Goal: Communication & Community: Answer question/provide support

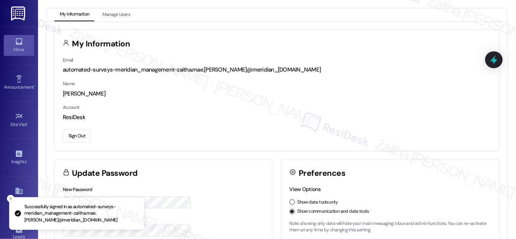
click at [17, 44] on icon at bounding box center [19, 41] width 6 height 6
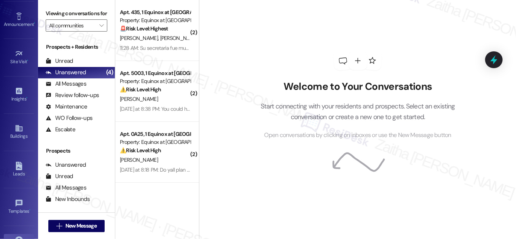
scroll to position [121, 0]
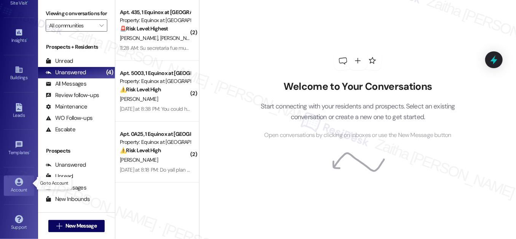
click at [17, 182] on icon at bounding box center [19, 182] width 8 height 8
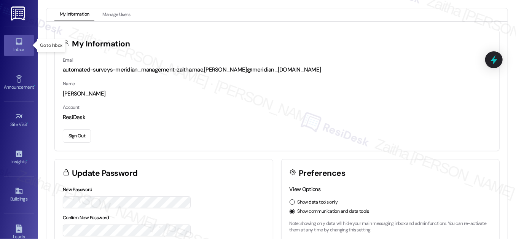
click at [21, 46] on div "Inbox" at bounding box center [19, 50] width 38 height 8
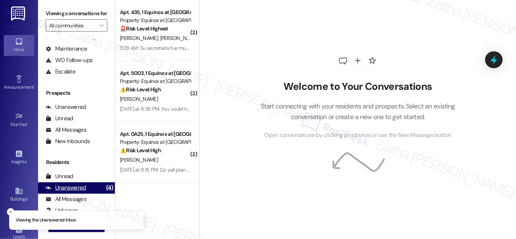
scroll to position [102, 0]
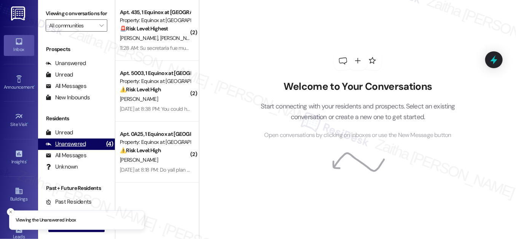
click at [74, 148] on div "Unanswered" at bounding box center [66, 144] width 40 height 8
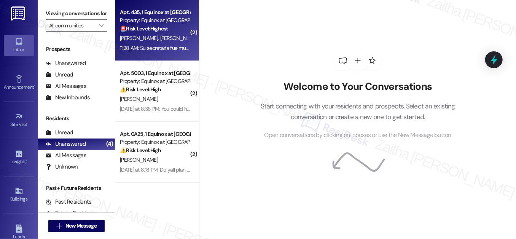
click at [152, 33] on div "Apt. 435, 1 Equinox at [GEOGRAPHIC_DATA] Property: Equinox at [GEOGRAPHIC_DATA]…" at bounding box center [155, 21] width 72 height 26
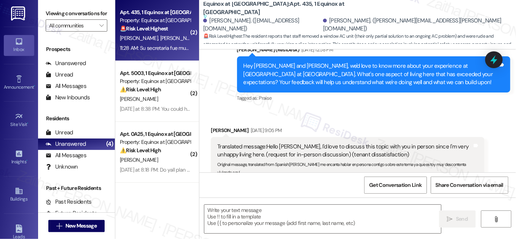
type textarea "Fetching suggested responses. Please feel free to read through the conversation…"
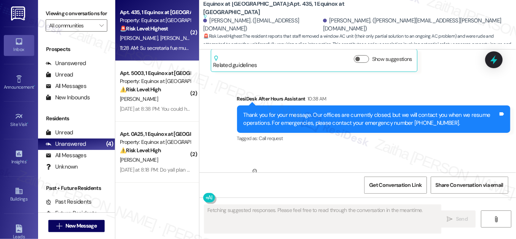
scroll to position [1689, 0]
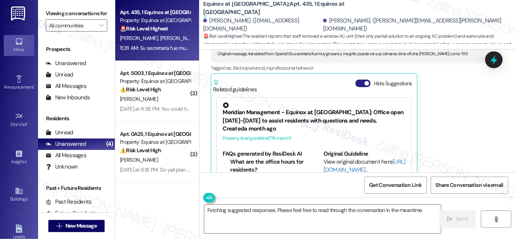
click at [360, 80] on button "Hide Suggestions" at bounding box center [363, 84] width 15 height 8
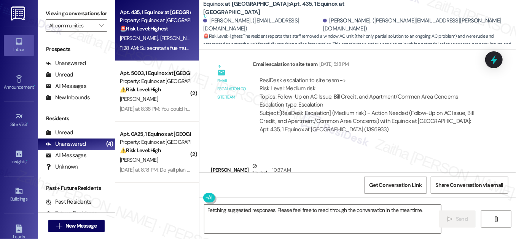
scroll to position [1317, 0]
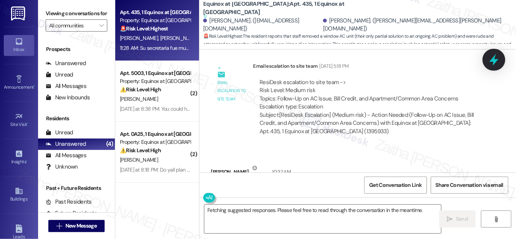
click at [491, 62] on icon at bounding box center [494, 59] width 13 height 13
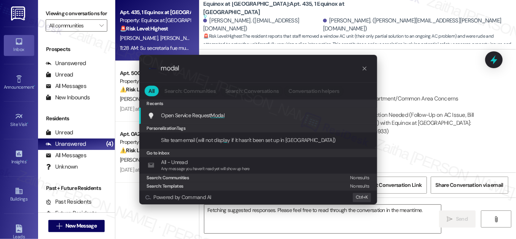
type input "modal"
click at [213, 115] on span "Modal" at bounding box center [218, 115] width 14 height 7
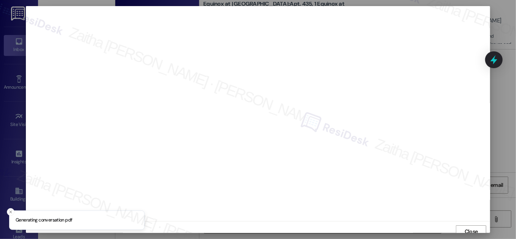
scroll to position [4, 0]
click at [474, 225] on span "Close" at bounding box center [471, 228] width 13 height 8
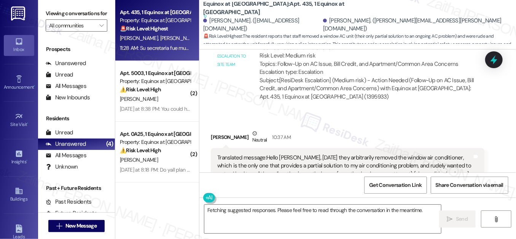
scroll to position [1421, 0]
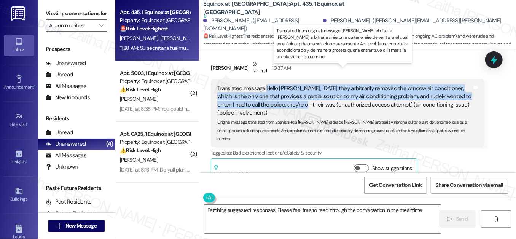
drag, startPoint x: 265, startPoint y: 68, endPoint x: 291, endPoint y: 87, distance: 32.1
click at [291, 87] on div "Translated message: Hello [PERSON_NAME], [DATE] they arbitrarily removed the wi…" at bounding box center [344, 101] width 255 height 33
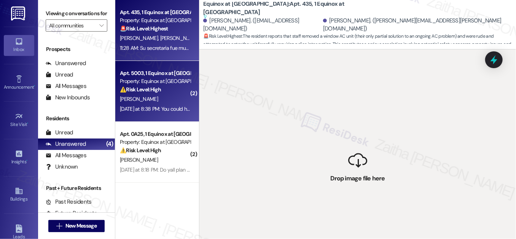
click at [174, 98] on div "[PERSON_NAME]" at bounding box center [155, 99] width 72 height 10
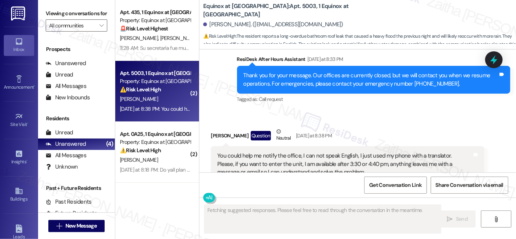
scroll to position [2162, 0]
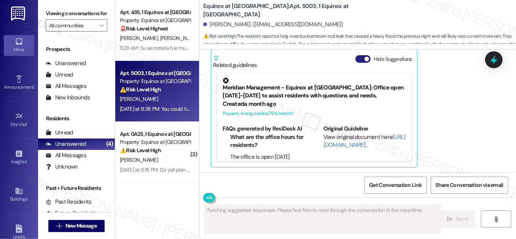
click at [360, 62] on button "Hide Suggestions" at bounding box center [363, 59] width 15 height 8
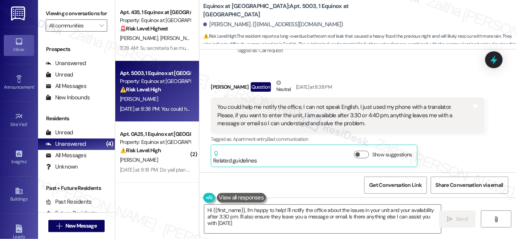
type textarea "Hi {{first_name}}, I'm happy to help! I'll notify the office about the issues i…"
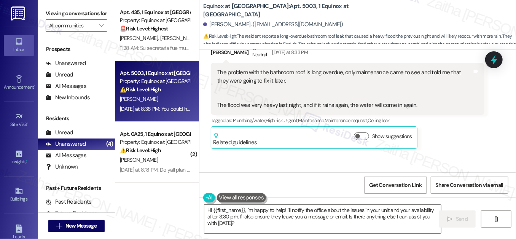
scroll to position [1859, 0]
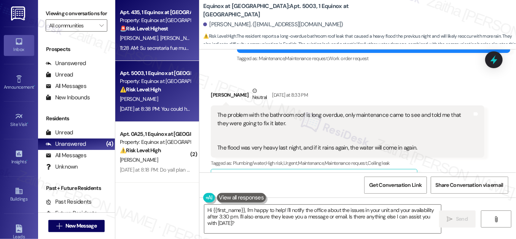
click at [169, 33] on div "Apt. 435, 1 Equinox at [GEOGRAPHIC_DATA] Property: Equinox at [GEOGRAPHIC_DATA]…" at bounding box center [155, 21] width 72 height 26
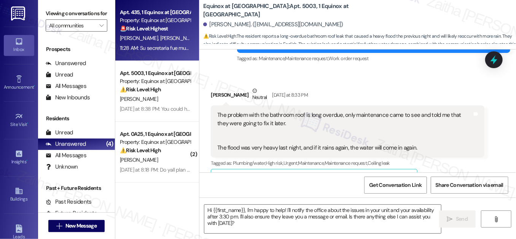
type textarea "Fetching suggested responses. Please feel free to read through the conversation…"
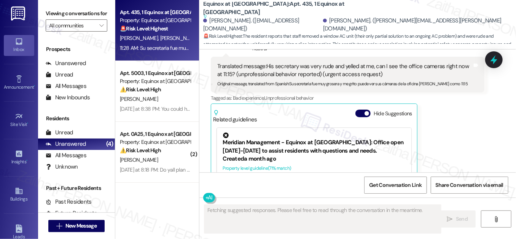
scroll to position [1689, 0]
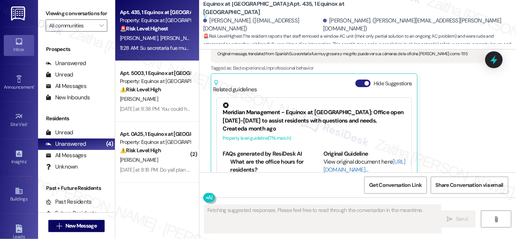
click at [358, 80] on button "Hide Suggestions" at bounding box center [363, 84] width 15 height 8
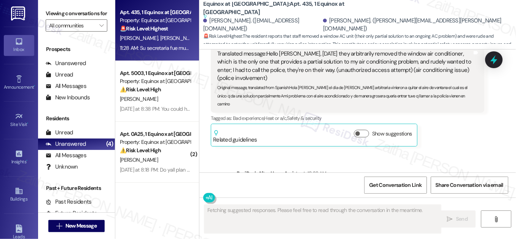
scroll to position [1421, 0]
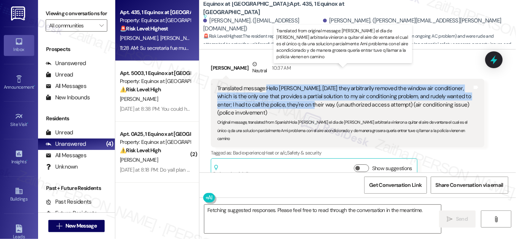
drag, startPoint x: 267, startPoint y: 70, endPoint x: 296, endPoint y: 89, distance: 35.3
click at [296, 89] on div "Translated message: Hello [PERSON_NAME], [DATE] they arbitrarily removed the wi…" at bounding box center [344, 101] width 255 height 33
copy div "Hello [PERSON_NAME], [DATE] they arbitrarily removed the window air conditioner…"
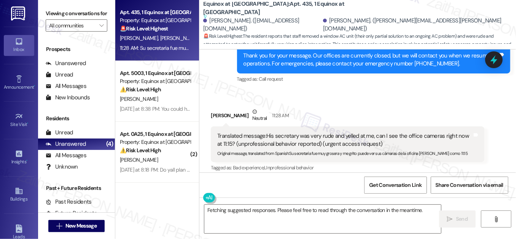
scroll to position [1594, 0]
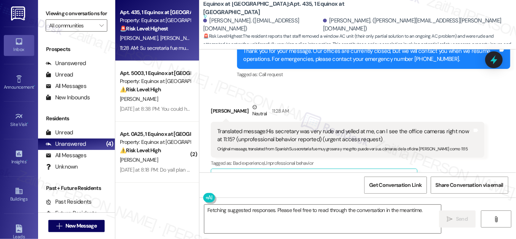
click at [329, 103] on div "[PERSON_NAME] Neutral 11:28 AM" at bounding box center [347, 112] width 273 height 19
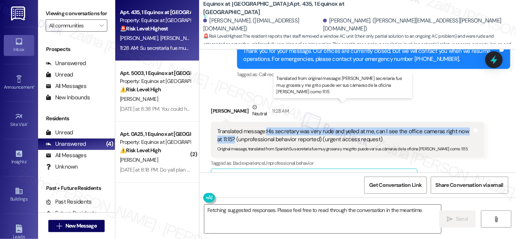
drag, startPoint x: 267, startPoint y: 105, endPoint x: 227, endPoint y: 116, distance: 42.1
click at [227, 128] on div "Translated message: His secretary was very rude and yelled at me, can I see the…" at bounding box center [344, 136] width 255 height 16
copy div "His secretary was very rude and yelled at me, can I see the office cameras righ…"
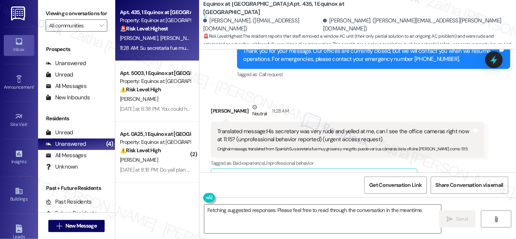
click at [325, 103] on div "[PERSON_NAME] Neutral 11:28 AM" at bounding box center [347, 112] width 273 height 19
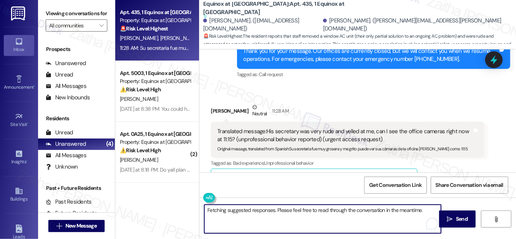
drag, startPoint x: 204, startPoint y: 210, endPoint x: 421, endPoint y: 210, distance: 216.7
click at [421, 210] on textarea "Fetching suggested responses. Please feel free to read through the conversation…" at bounding box center [323, 219] width 237 height 29
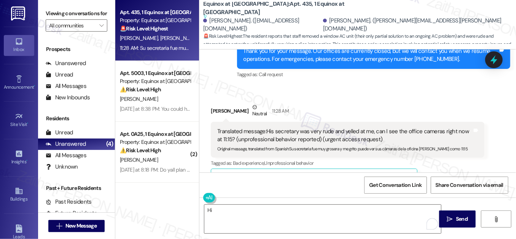
click at [214, 103] on div "[PERSON_NAME] Neutral 11:28 AM" at bounding box center [347, 112] width 273 height 19
click at [213, 103] on div "[PERSON_NAME] Neutral 11:28 AM" at bounding box center [347, 112] width 273 height 19
copy div "[PERSON_NAME]"
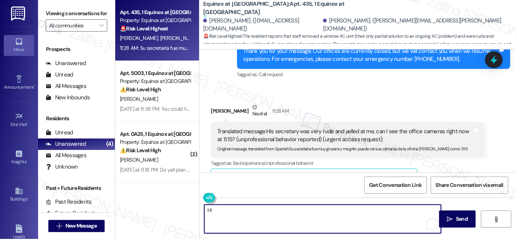
click at [222, 216] on textarea "Hi" at bounding box center [323, 219] width 237 height 29
paste textarea "[PERSON_NAME]"
paste textarea "I’m sorry to hear about this experience. I’ll relay your message to the site te…"
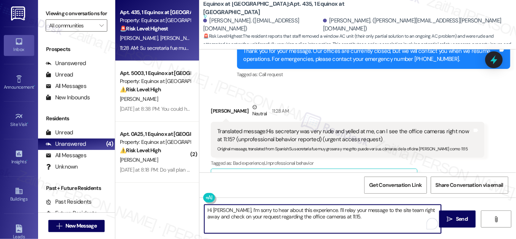
click at [420, 209] on textarea "Hi [PERSON_NAME], I’m sorry to hear about this experience. I’ll relay your mess…" at bounding box center [323, 219] width 237 height 29
click at [421, 209] on textarea "Hi [PERSON_NAME], I’m sorry to hear about this experience. I’ll relay your mess…" at bounding box center [323, 219] width 237 height 29
click at [323, 217] on textarea "Hi [PERSON_NAME], I’m sorry to hear about this experience. I’ll relay your mess…" at bounding box center [323, 219] width 237 height 29
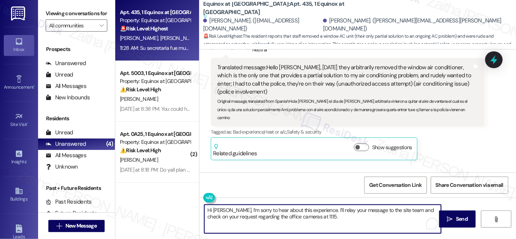
scroll to position [1421, 0]
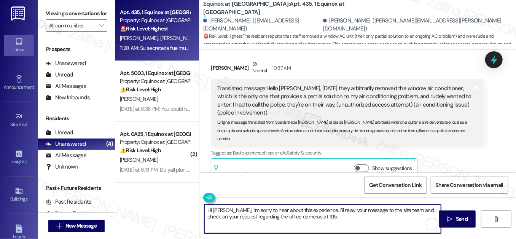
click at [329, 217] on textarea "Hi [PERSON_NAME], I’m sorry to hear about this experience. I’ll relay your mess…" at bounding box center [323, 219] width 237 height 29
paste textarea "Do you know why the window air conditioner was removed? Was there any notice gi…"
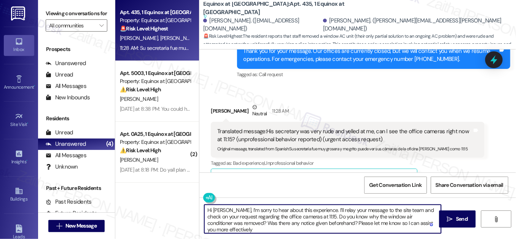
scroll to position [2, 0]
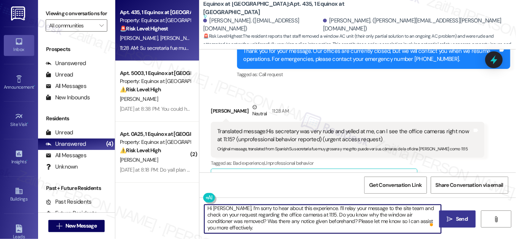
type textarea "Hi [PERSON_NAME], I’m sorry to hear about this experience. I’ll relay your mess…"
click at [463, 213] on button " Send" at bounding box center [457, 219] width 37 height 17
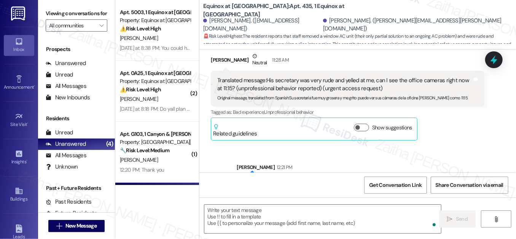
scroll to position [1664, 0]
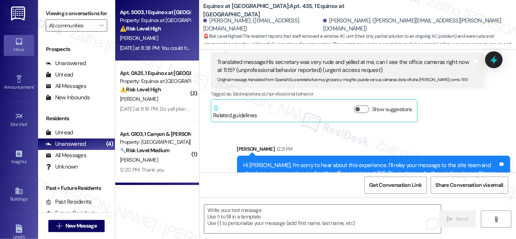
click at [176, 36] on div "[PERSON_NAME]" at bounding box center [155, 39] width 72 height 10
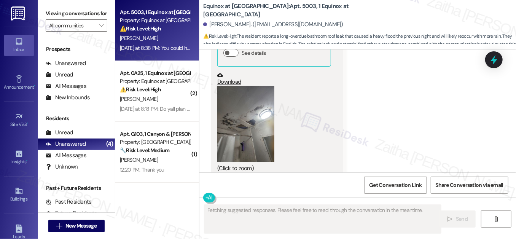
scroll to position [2162, 0]
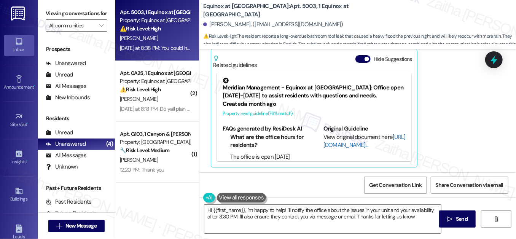
type textarea "Hi {{first_name}}, I'm happy to help! I'll notify the office about the issues i…"
click at [358, 59] on button "Hide Suggestions" at bounding box center [363, 59] width 15 height 8
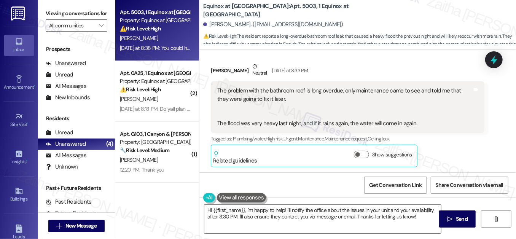
scroll to position [1893, 0]
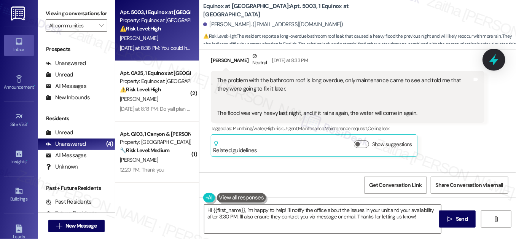
click at [495, 58] on icon at bounding box center [494, 59] width 13 height 13
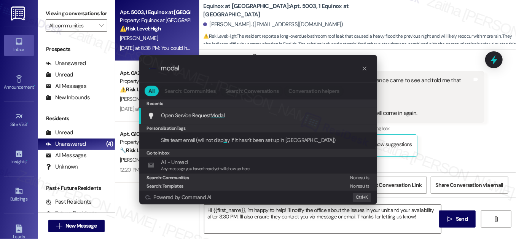
type input "modal"
click at [221, 113] on span "Modal" at bounding box center [218, 115] width 14 height 7
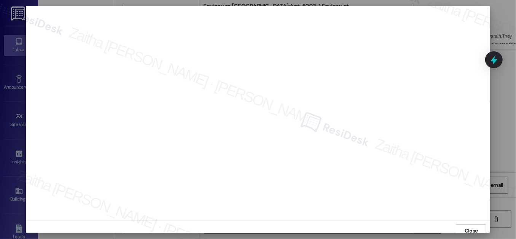
scroll to position [0, 0]
click at [469, 231] on span "Close" at bounding box center [471, 232] width 13 height 8
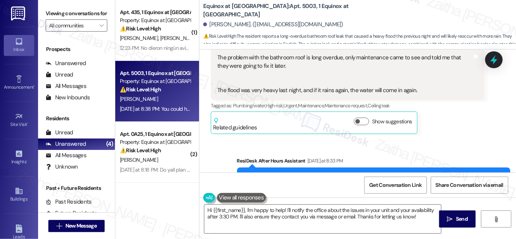
scroll to position [1893, 0]
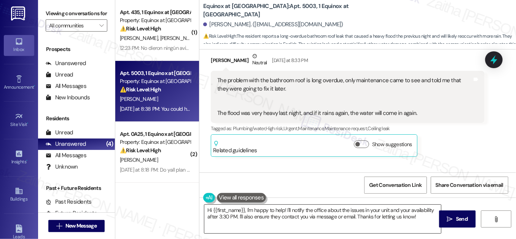
click at [209, 210] on textarea "Hi {{first_name}}, I'm happy to help! I'll notify the office about the issues i…" at bounding box center [323, 219] width 237 height 29
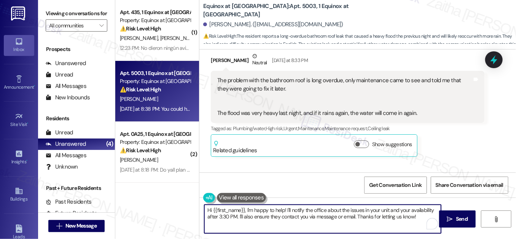
click at [209, 210] on textarea "Hi {{first_name}}, I'm happy to help! I'll notify the office about the issues i…" at bounding box center [323, 219] width 237 height 29
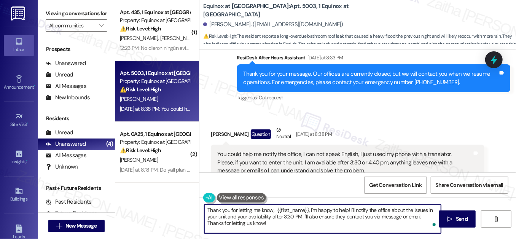
scroll to position [2066, 0]
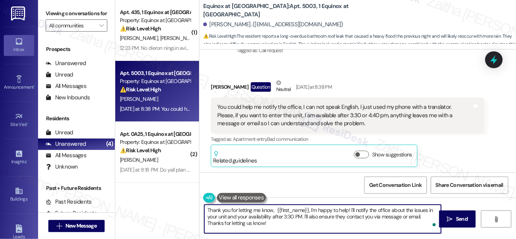
click at [380, 210] on textarea "Thank you for letting me know, {{first_name}}, I'm happy to help! I'll notify t…" at bounding box center [323, 219] width 237 height 29
drag, startPoint x: 318, startPoint y: 216, endPoint x: 331, endPoint y: 217, distance: 13.8
click at [331, 217] on textarea "Thank you for letting me know, {{first_name}}, I'm happy to help! I'll notify t…" at bounding box center [323, 219] width 237 height 29
click at [342, 216] on textarea "Thank you for letting me know, {{first_name}}, I'm happy to help! I'll notify t…" at bounding box center [323, 219] width 237 height 29
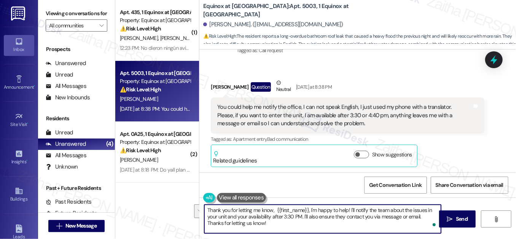
drag, startPoint x: 302, startPoint y: 216, endPoint x: 307, endPoint y: 223, distance: 9.1
click at [307, 223] on textarea "Thank you for letting me know, {{first_name}}, I'm happy to help! I'll notify t…" at bounding box center [323, 219] width 237 height 29
click at [316, 216] on textarea "Thank you for letting me know, {{first_name}}, I'm happy to help! I'll notify t…" at bounding box center [323, 219] width 237 height 29
click at [384, 220] on textarea "Thank you for letting me know, {{first_name}}, I'm happy to help! I'll notify t…" at bounding box center [323, 219] width 237 height 29
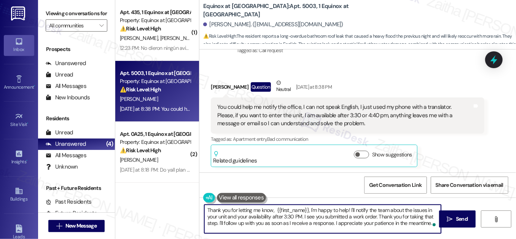
click at [380, 216] on textarea "Thank you for letting me know, {{first_name}}, I'm happy to help! I'll notify t…" at bounding box center [323, 219] width 237 height 29
type textarea "Thank you for letting me know, {{first_name}}, I'm happy to help! I'll notify t…"
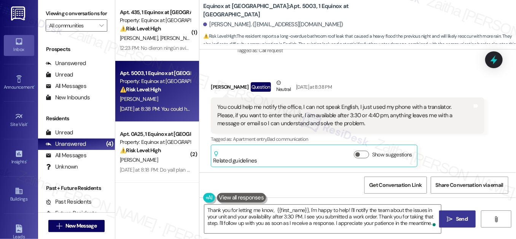
click at [457, 219] on span "Send" at bounding box center [462, 219] width 12 height 8
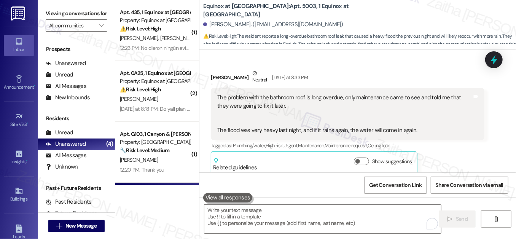
scroll to position [1859, 0]
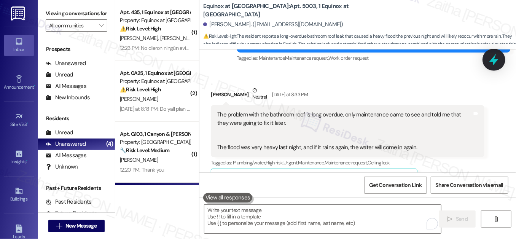
click at [487, 58] on div at bounding box center [494, 60] width 23 height 22
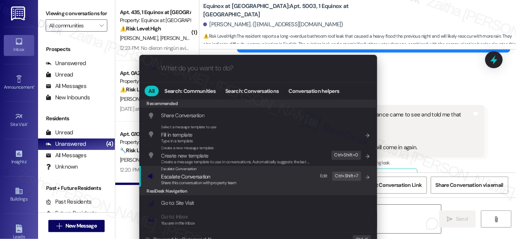
click at [188, 181] on span "Share this conversation with property team" at bounding box center [198, 182] width 75 height 5
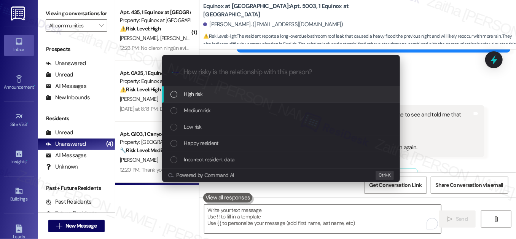
click at [214, 95] on div "High risk" at bounding box center [282, 94] width 223 height 8
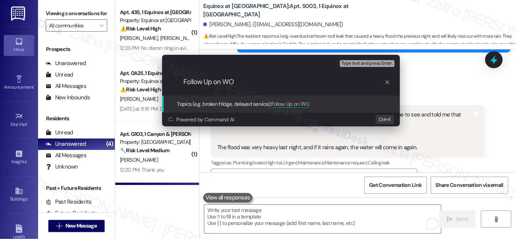
paste input "8489488"
click at [234, 81] on input "Follow Up on WO 8489488" at bounding box center [284, 82] width 201 height 8
click at [287, 82] on input "Follow Up on WO #8489488" at bounding box center [284, 82] width 201 height 8
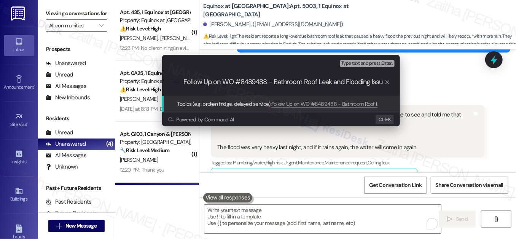
type input "Follow Up on WO #8489488 - Bathroom Roof Leak and Flooding Issue"
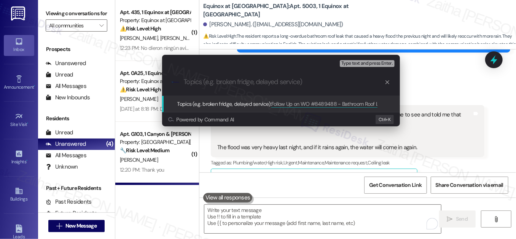
scroll to position [0, 0]
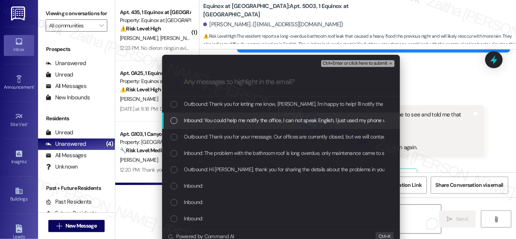
click at [171, 120] on div "List of options" at bounding box center [174, 120] width 7 height 7
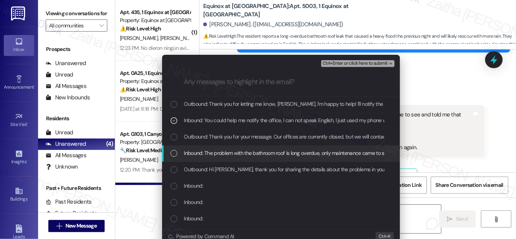
click at [174, 153] on div "List of options" at bounding box center [174, 153] width 7 height 7
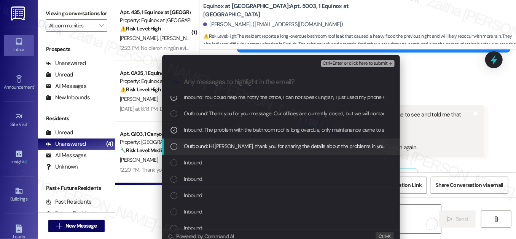
scroll to position [34, 0]
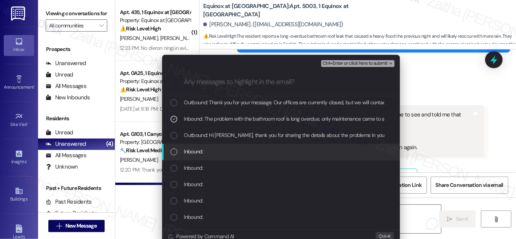
click at [171, 151] on div "List of options" at bounding box center [174, 152] width 7 height 7
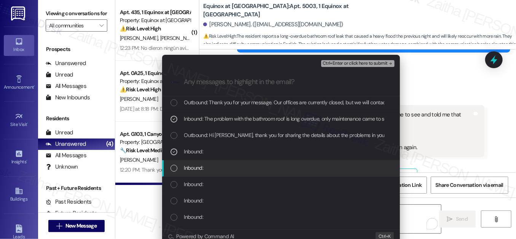
click at [172, 167] on div "List of options" at bounding box center [174, 168] width 7 height 7
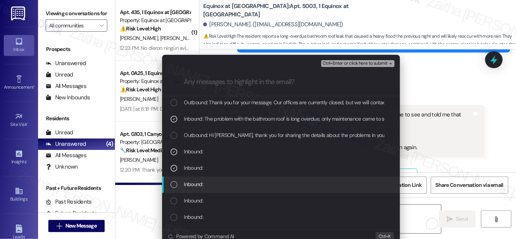
click at [174, 187] on div "List of options" at bounding box center [174, 184] width 7 height 7
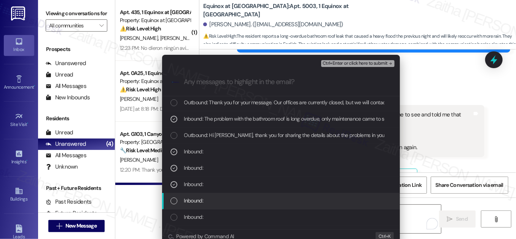
drag, startPoint x: 171, startPoint y: 200, endPoint x: 175, endPoint y: 216, distance: 16.1
click at [172, 201] on div "List of options" at bounding box center [174, 201] width 7 height 7
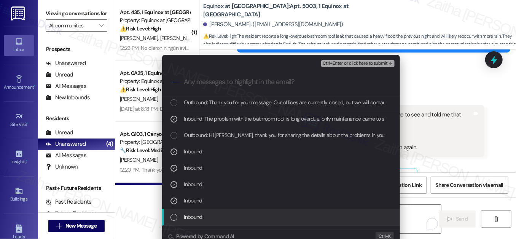
drag, startPoint x: 174, startPoint y: 217, endPoint x: 277, endPoint y: 208, distance: 103.2
click at [174, 216] on div "List of options" at bounding box center [174, 217] width 7 height 7
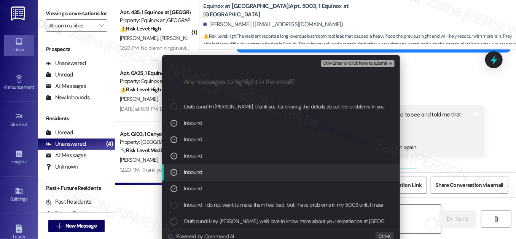
scroll to position [104, 0]
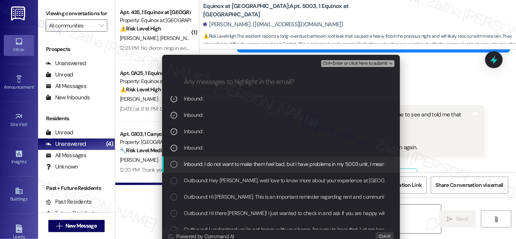
click at [171, 161] on div "List of options" at bounding box center [174, 164] width 7 height 7
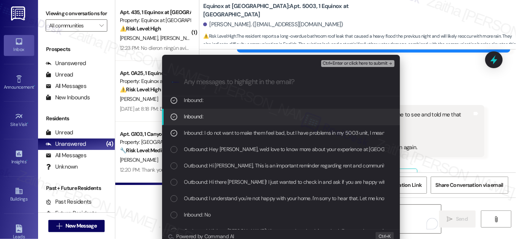
scroll to position [173, 0]
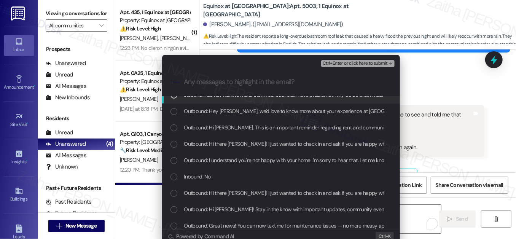
click at [342, 58] on div "Escalate Conversation High risk Follow Up on WO #8489488 - Bathroom Roof Leak a…" at bounding box center [281, 62] width 238 height 14
click at [342, 62] on span "Ctrl+Enter or click here to submit" at bounding box center [355, 63] width 65 height 5
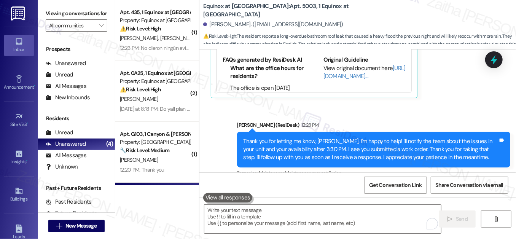
scroll to position [2162, 0]
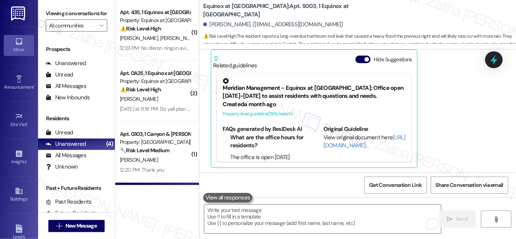
click at [174, 39] on div "[PERSON_NAME] [PERSON_NAME]" at bounding box center [155, 39] width 72 height 10
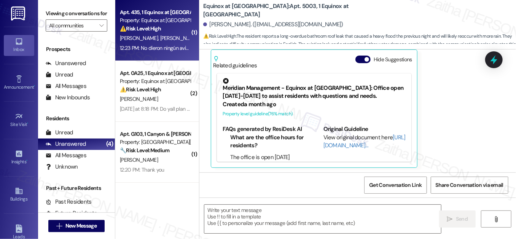
type textarea "Fetching suggested responses. Please feel free to read through the conversation…"
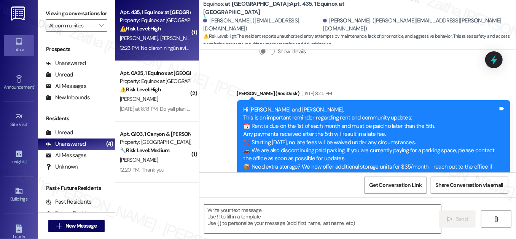
type textarea "Fetching suggested responses. Please feel free to read through the conversation…"
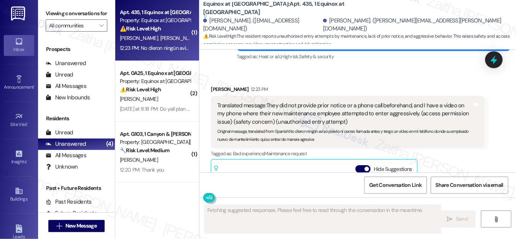
scroll to position [1889, 0]
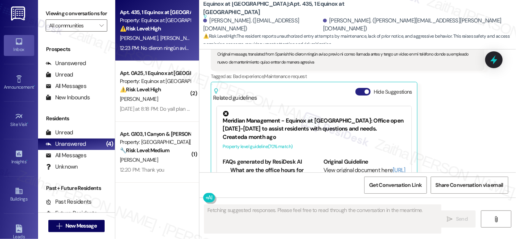
click at [360, 88] on button "Hide Suggestions" at bounding box center [363, 92] width 15 height 8
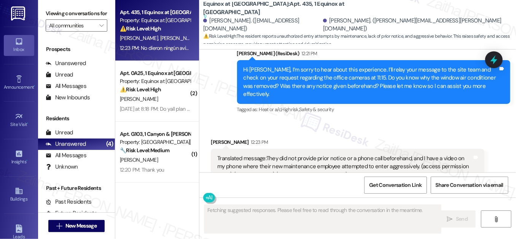
scroll to position [1759, 0]
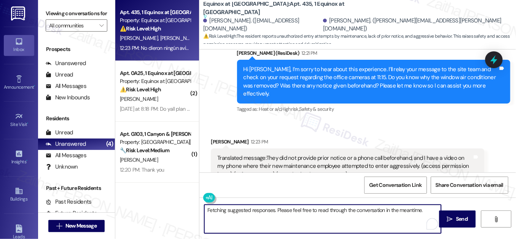
drag, startPoint x: 205, startPoint y: 211, endPoint x: 424, endPoint y: 218, distance: 219.5
click at [424, 218] on textarea "Fetching suggested responses. Please feel free to read through the conversation…" at bounding box center [323, 219] width 237 height 29
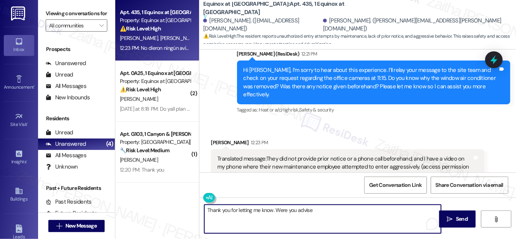
scroll to position [1794, 0]
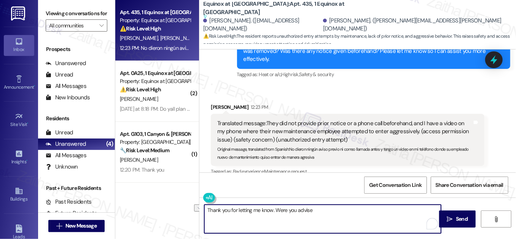
drag, startPoint x: 275, startPoint y: 211, endPoint x: 334, endPoint y: 210, distance: 59.0
click at [334, 210] on textarea "Thank you for letting me know. Were you advise" at bounding box center [323, 219] width 237 height 29
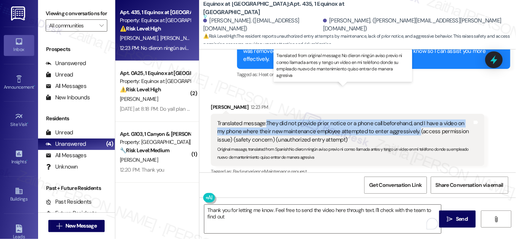
drag, startPoint x: 266, startPoint y: 88, endPoint x: 406, endPoint y: 97, distance: 140.5
click at [406, 120] on div "Translated message: They did not provide prior notice or a phone call beforehan…" at bounding box center [344, 132] width 255 height 24
copy div "They did not provide prior notice or a phone call beforehand, and I have a vide…"
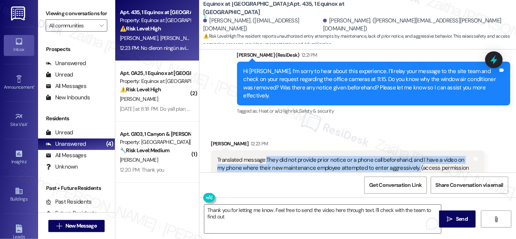
scroll to position [1725, 0]
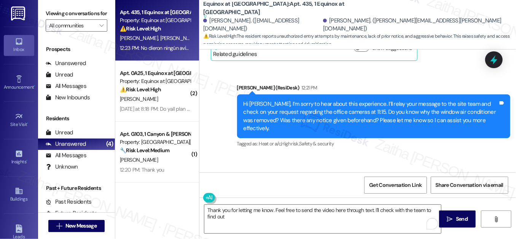
click at [322, 155] on div "Received via SMS [PERSON_NAME] 12:23 PM Translated message: They did not provid…" at bounding box center [358, 215] width 317 height 120
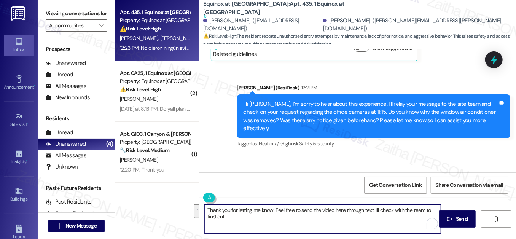
drag, startPoint x: 275, startPoint y: 209, endPoint x: 280, endPoint y: 217, distance: 9.8
click at [280, 217] on textarea "Thank you for letting me know. Feel free to send the video here through text. I…" at bounding box center [323, 219] width 237 height 29
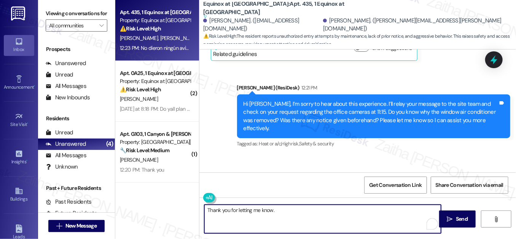
paste textarea "If you’re comfortable, please send me the video so we can review it and address…"
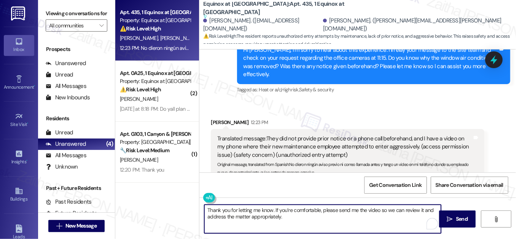
scroll to position [1794, 0]
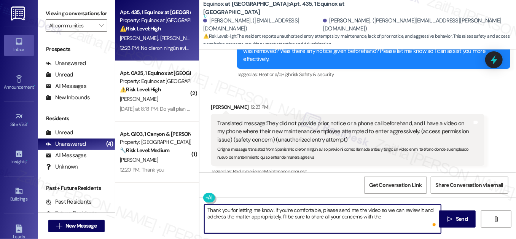
click at [388, 216] on textarea "Thank you for letting me know. If you’re comfortable, please send me the video …" at bounding box center [323, 219] width 237 height 29
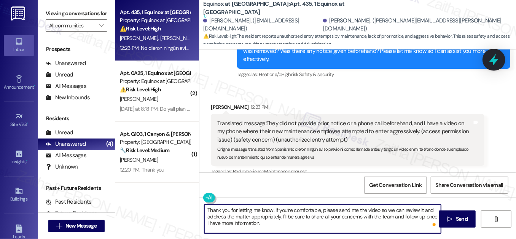
type textarea "Thank you for letting me know. If you’re comfortable, please send me the video …"
click at [491, 62] on icon at bounding box center [494, 60] width 9 height 12
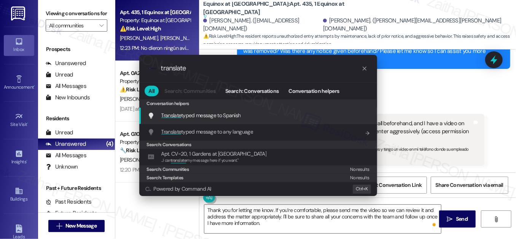
type input "translate"
click at [219, 115] on span "Translate typed message to Spanish" at bounding box center [201, 115] width 80 height 7
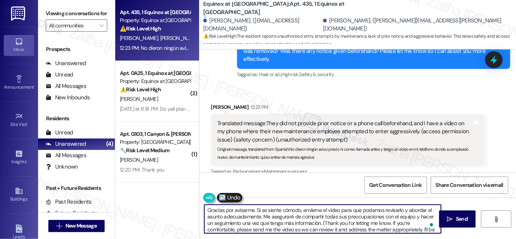
type textarea "Gracias por avisarme. Si se siente cómodo, envíeme el video para que podamos re…"
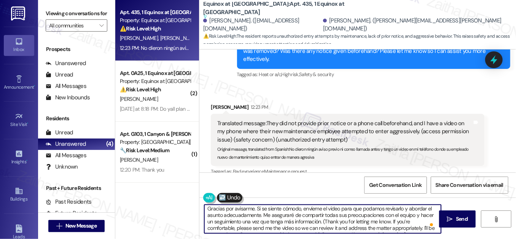
scroll to position [0, 0]
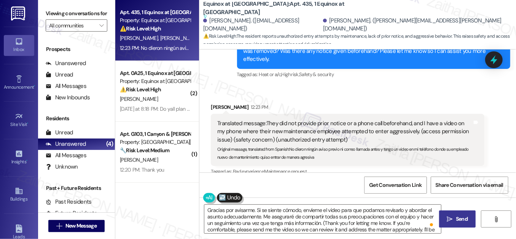
click at [453, 221] on span " Send" at bounding box center [458, 219] width 24 height 8
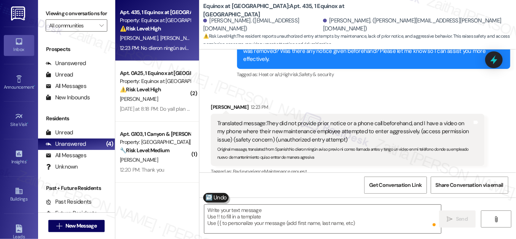
scroll to position [1794, 0]
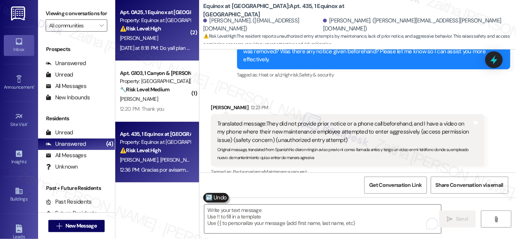
click at [161, 32] on strong "⚠️ Risk Level: High" at bounding box center [140, 28] width 41 height 7
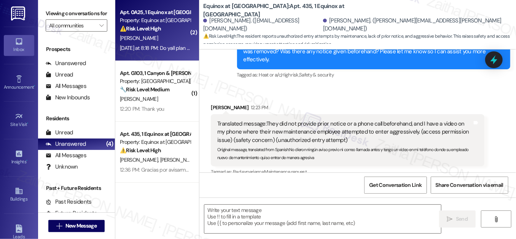
type textarea "Fetching suggested responses. Please feel free to read through the conversation…"
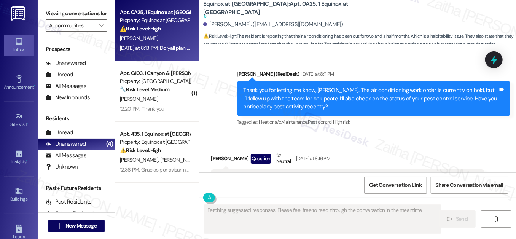
scroll to position [6025, 0]
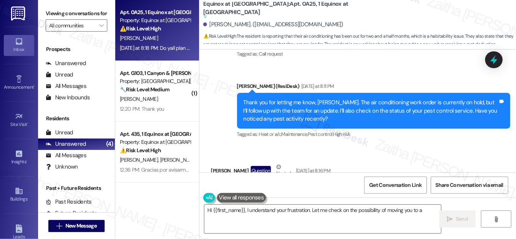
click at [361, 227] on button "Hide Suggestions" at bounding box center [363, 231] width 15 height 8
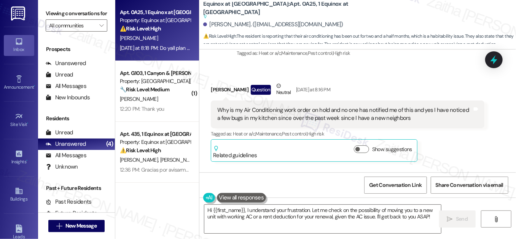
scroll to position [6111, 0]
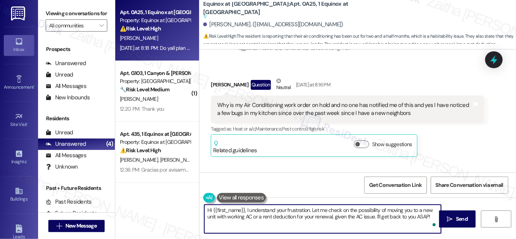
drag, startPoint x: 417, startPoint y: 216, endPoint x: 430, endPoint y: 215, distance: 13.0
click at [430, 215] on textarea "Hi {{first_name}}, I understand your frustration. Let me check on the possibili…" at bounding box center [323, 219] width 237 height 29
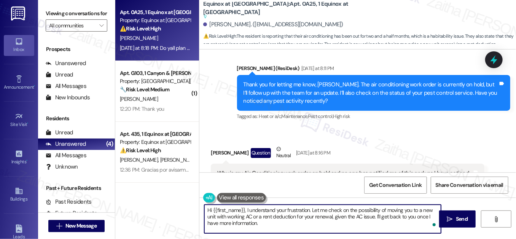
scroll to position [6042, 0]
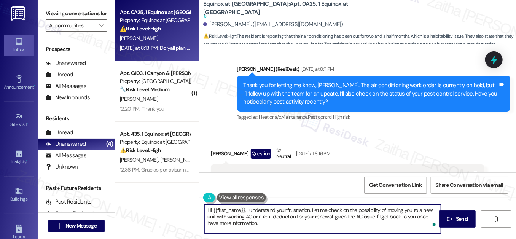
click at [310, 209] on textarea "Hi {{first_name}}, I understand your frustration. Let me check on the possibili…" at bounding box center [323, 219] width 237 height 29
paste textarea "Usually, a work order remains on hold if we’re waiting for parts, but I’ll conf…"
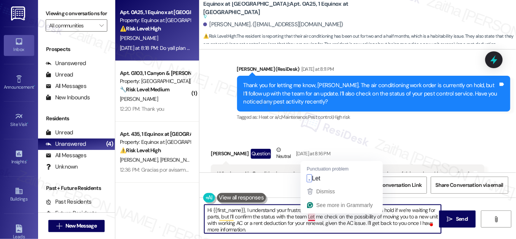
click at [311, 216] on textarea "Hi {{first_name}}, I understand your frustration. Usually, a work order remains…" at bounding box center [323, 219] width 237 height 29
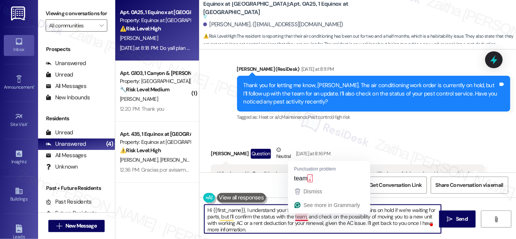
type textarea "Hi {{first_name}}, I understand your frustration. Usually, a work order remains…"
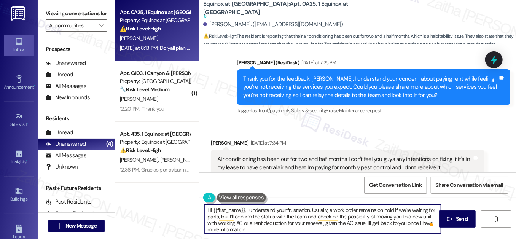
scroll to position [5799, 0]
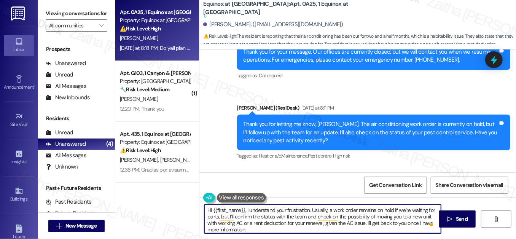
scroll to position [6007, 0]
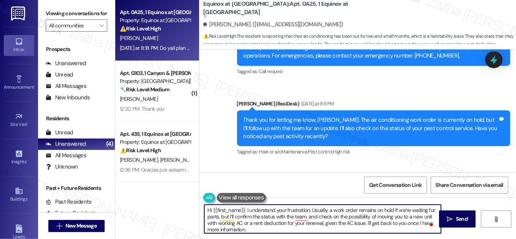
click at [314, 215] on textarea "Hi {{first_name}}, I understand your frustration. Usually, a work order remains…" at bounding box center [323, 219] width 237 height 29
click at [277, 215] on textarea "Hi {{first_name}}, I understand your frustration. Usually, a work order remains…" at bounding box center [323, 219] width 237 height 29
type textarea "Hi {{first_name}}, I understand your frustration. Usually, a work order remains…"
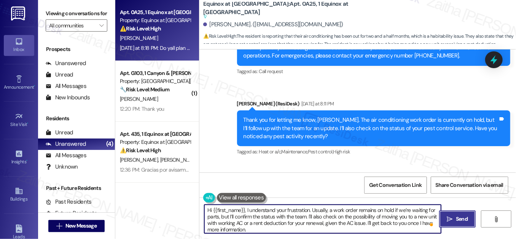
click at [446, 218] on span " Send" at bounding box center [458, 219] width 24 height 8
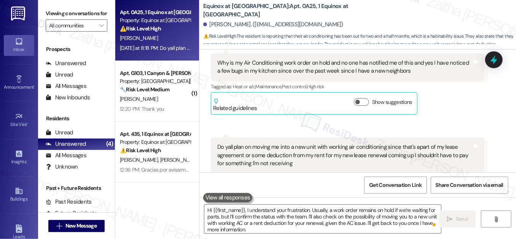
scroll to position [6188, 0]
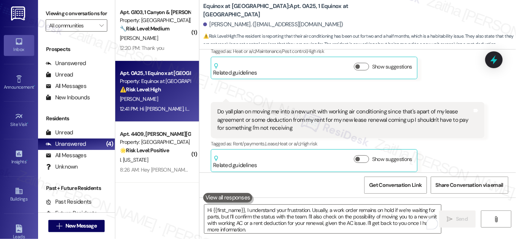
drag, startPoint x: 238, startPoint y: 131, endPoint x: 278, endPoint y: 161, distance: 49.4
click at [278, 206] on div "Hi Breosha, I understand your frustration. Usually, a work order remains on hol…" at bounding box center [373, 228] width 273 height 44
copy div "Hi Breosha, I understand your frustration. Usually, a work order remains on hol…"
click at [299, 211] on div "Hi Breosha, I understand your frustration. Usually, a work order remains on hol…" at bounding box center [371, 227] width 255 height 33
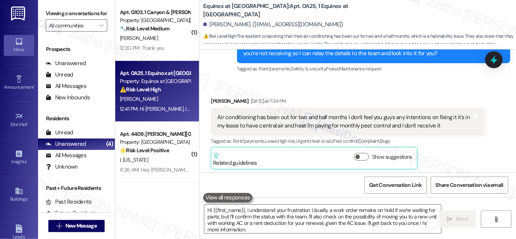
scroll to position [5773, 0]
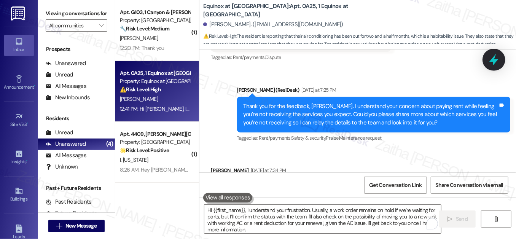
click at [492, 61] on icon at bounding box center [494, 60] width 9 height 12
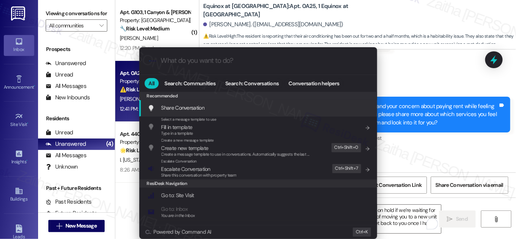
scroll to position [14, 0]
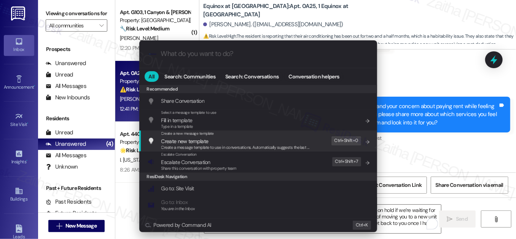
click at [475, 139] on div ".cls-1{fill:#0a055f;}.cls-2{fill:#0cc4c4;} resideskLogoBlueOrange All Search: C…" at bounding box center [258, 119] width 516 height 239
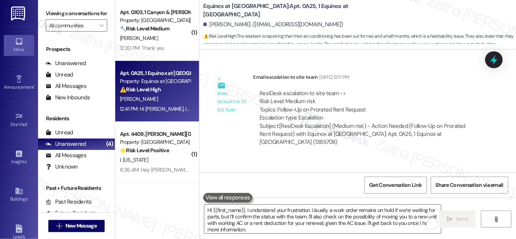
scroll to position [5427, 0]
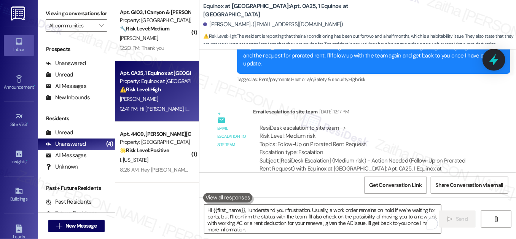
click at [491, 64] on icon at bounding box center [494, 59] width 13 height 13
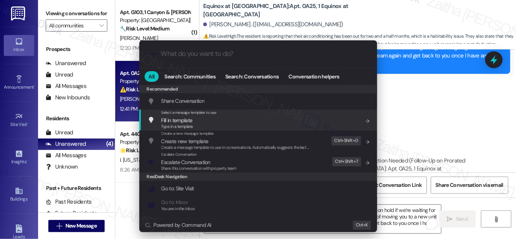
click at [463, 125] on div ".cls-1{fill:#0a055f;}.cls-2{fill:#0cc4c4;} resideskLogoBlueOrange All Search: C…" at bounding box center [258, 119] width 516 height 239
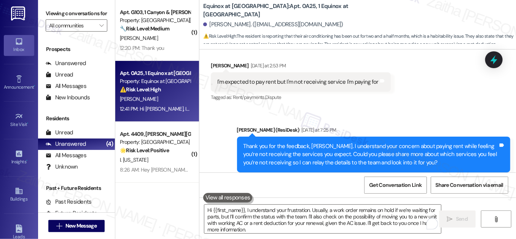
scroll to position [5773, 0]
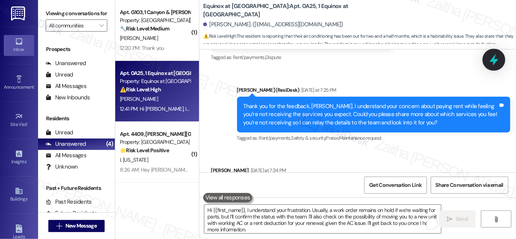
click at [489, 63] on icon at bounding box center [494, 59] width 13 height 13
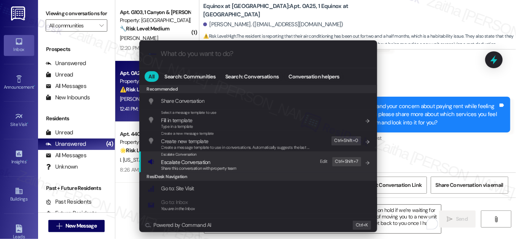
click at [177, 166] on span "Escalate Conversation" at bounding box center [185, 162] width 49 height 7
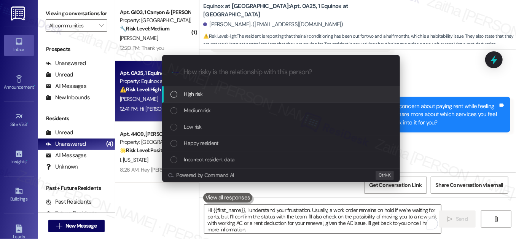
click at [194, 94] on span "High risk" at bounding box center [193, 94] width 19 height 8
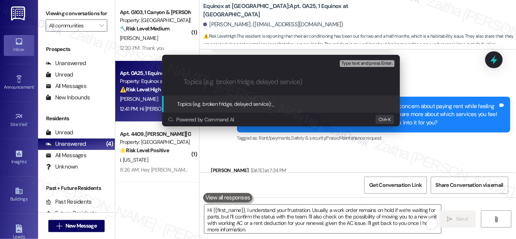
paste input "Follow-Up on AC Work Order and Renewal Options"
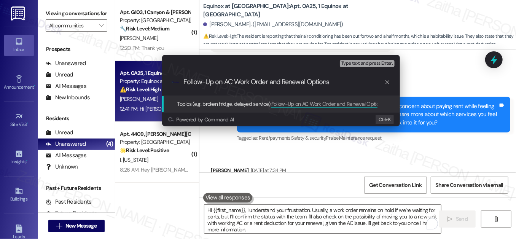
click at [267, 83] on input "Follow-Up on AC Work Order and Renewal Options" at bounding box center [284, 82] width 201 height 8
type input "Follow-Up on AC Work Order, Pest Control Service, and Renewal Options"
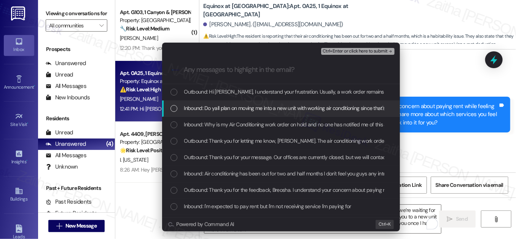
click at [171, 112] on div "List of options" at bounding box center [174, 108] width 7 height 7
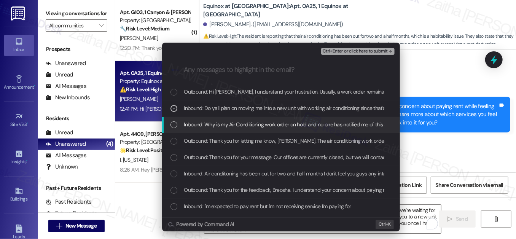
click at [173, 128] on div "List of options" at bounding box center [174, 124] width 7 height 7
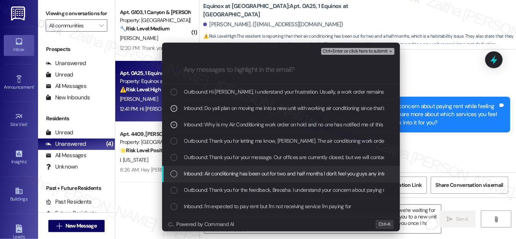
click at [171, 177] on div "List of options" at bounding box center [174, 174] width 7 height 7
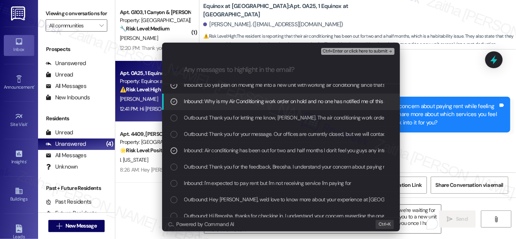
scroll to position [34, 0]
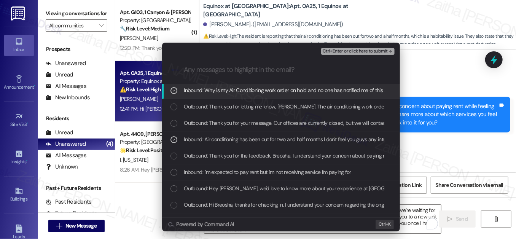
click at [343, 54] on span "Ctrl+Enter or click here to submit" at bounding box center [355, 51] width 65 height 5
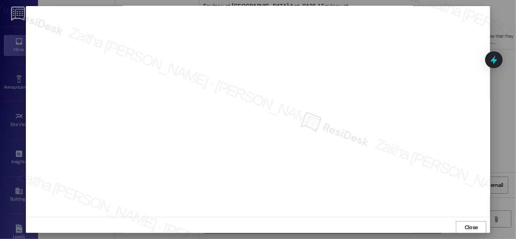
scroll to position [6241, 0]
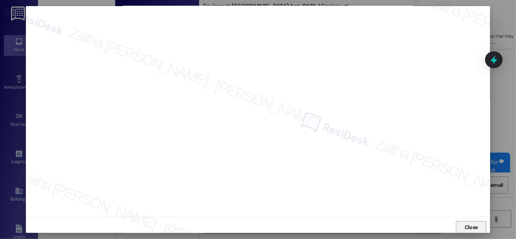
click at [467, 226] on span "Close" at bounding box center [471, 228] width 13 height 8
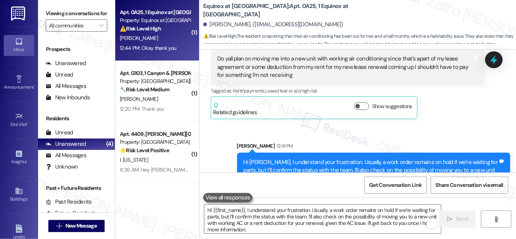
scroll to position [6242, 0]
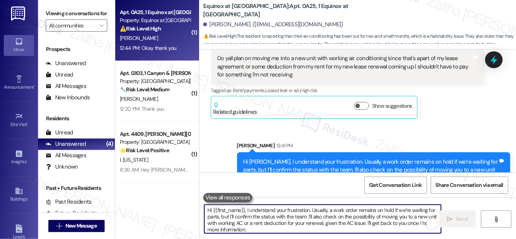
click at [246, 219] on textarea "Hi {{first_name}}, I understand your frustration. Usually, a work order remains…" at bounding box center [323, 219] width 237 height 29
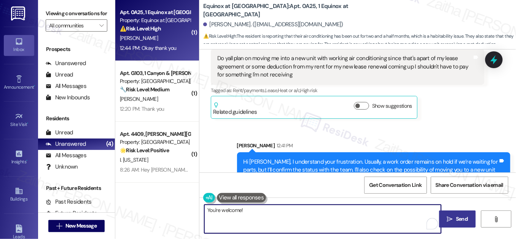
type textarea "You're welcome!"
click at [464, 221] on span "Send" at bounding box center [462, 219] width 12 height 8
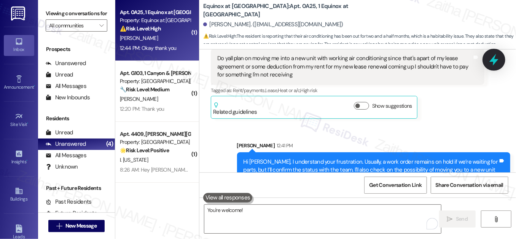
scroll to position [6241, 0]
click at [494, 62] on icon at bounding box center [494, 60] width 9 height 12
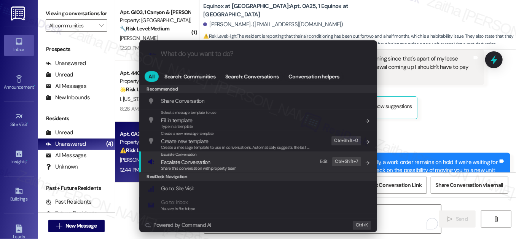
click at [183, 166] on span "Escalate Conversation" at bounding box center [185, 162] width 49 height 7
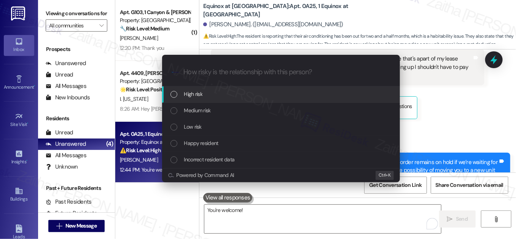
click at [218, 96] on div "High risk" at bounding box center [282, 94] width 223 height 8
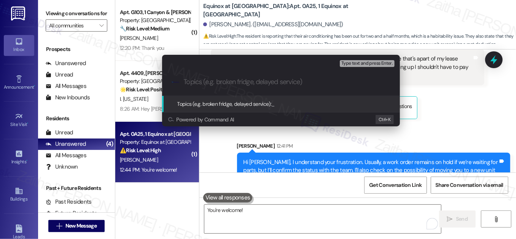
paste input "Follow-Up on AC Work Order, Pest Control Service, and Renewal Options"
type input "Follow-Up on AC Work Order, Pest Control Service, and Renewal Options"
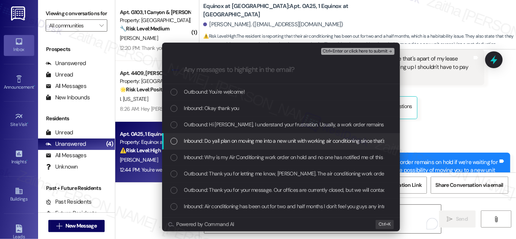
drag, startPoint x: 169, startPoint y: 153, endPoint x: 171, endPoint y: 165, distance: 12.0
click at [171, 145] on div "List of options" at bounding box center [174, 141] width 7 height 7
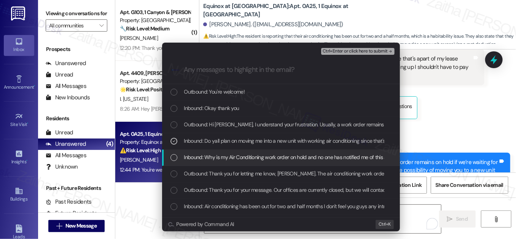
click at [171, 161] on div "List of options" at bounding box center [174, 157] width 7 height 7
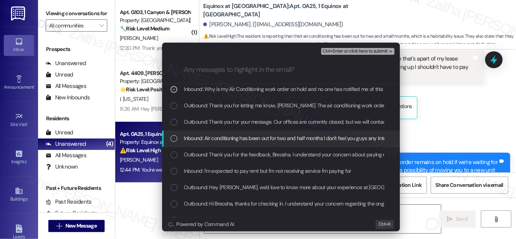
scroll to position [69, 0]
click at [174, 141] on div "List of options" at bounding box center [174, 137] width 7 height 7
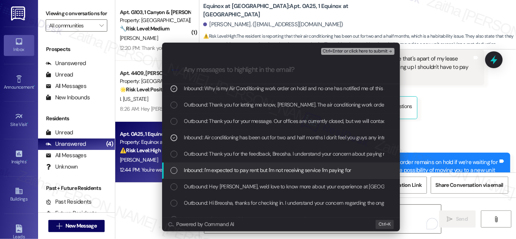
click at [175, 174] on div "List of options" at bounding box center [174, 170] width 7 height 7
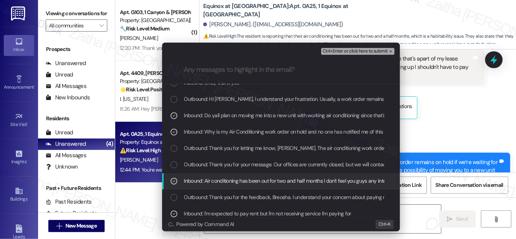
scroll to position [0, 0]
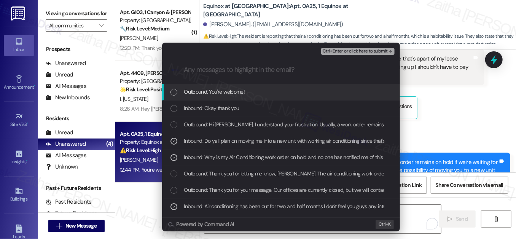
click at [345, 54] on span "Ctrl+Enter or click here to submit" at bounding box center [355, 51] width 65 height 5
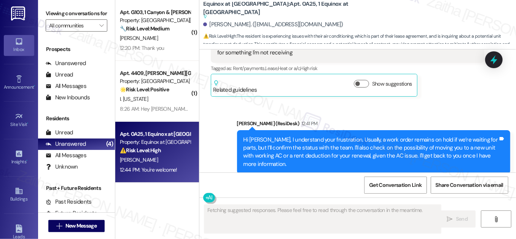
scroll to position [6328, 0]
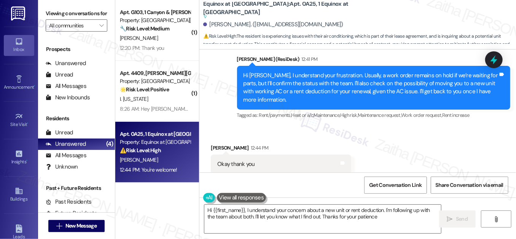
type textarea "Hi {{first_name}}, I understand your concern about a new unit or rent deduction…"
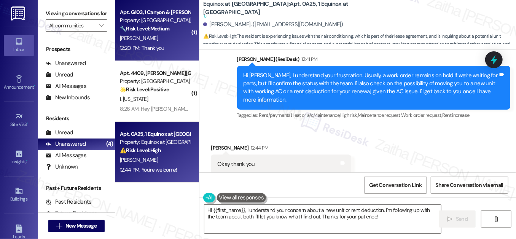
click at [173, 56] on div "Apt. G103, 1 Canyon & Knox Landing Property: Canyon & Knox Landing 🔧 Risk Level…" at bounding box center [157, 30] width 84 height 61
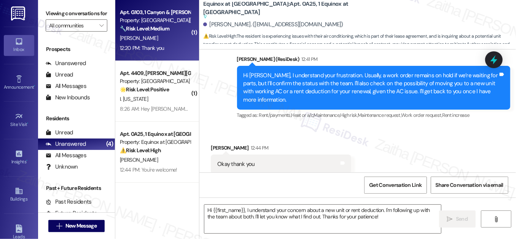
type textarea "Fetching suggested responses. Please feel free to read through the conversation…"
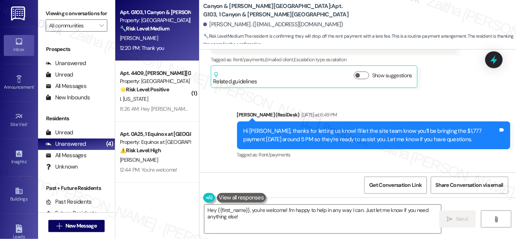
scroll to position [5782, 0]
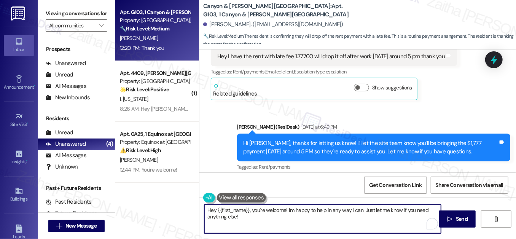
drag, startPoint x: 362, startPoint y: 210, endPoint x: 365, endPoint y: 222, distance: 12.1
click at [364, 223] on textarea "Hey {{first_name}}, you're welcome! I'm happy to help in any way I can. Just le…" at bounding box center [323, 219] width 237 height 29
drag, startPoint x: 254, startPoint y: 211, endPoint x: 284, endPoint y: 208, distance: 30.6
click at [284, 208] on textarea "Hey {{first_name}}, you're welcome! I'm happy to help in any way I can. Have a …" at bounding box center [323, 219] width 237 height 29
click at [207, 208] on textarea "Hey {{first_name}}! I'm happy to help in any way I can. Have a wonderful day!" at bounding box center [323, 219] width 237 height 29
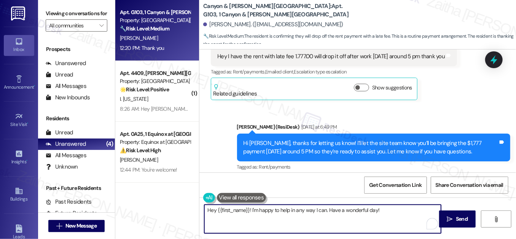
click at [207, 208] on textarea "Hey {{first_name}}! I'm happy to help in any way I can. Have a wonderful day!" at bounding box center [323, 219] width 237 height 29
paste textarea "you're welcome"
click at [208, 210] on textarea "you're welcome {{first_name}}! I'm happy to help in any way I can. Have a wonde…" at bounding box center [323, 219] width 237 height 29
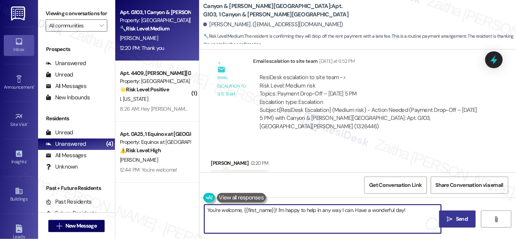
type textarea "You're welcome, {{first_name}}! I'm happy to help in any way I can. Have a wond…"
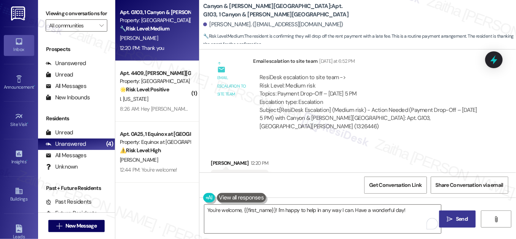
drag, startPoint x: 467, startPoint y: 219, endPoint x: 451, endPoint y: 215, distance: 16.2
click at [467, 219] on span "Send" at bounding box center [462, 219] width 12 height 8
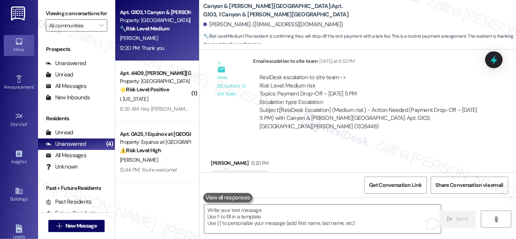
scroll to position [5920, 0]
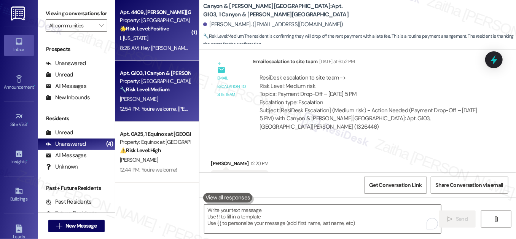
click at [143, 34] on div "I. [US_STATE]" at bounding box center [155, 39] width 72 height 10
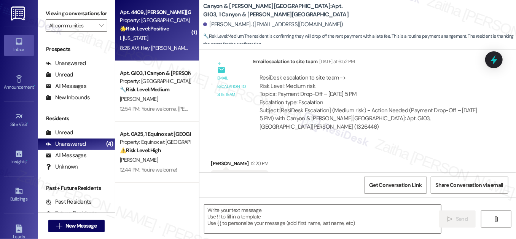
type textarea "Fetching suggested responses. Please feel free to read through the conversation…"
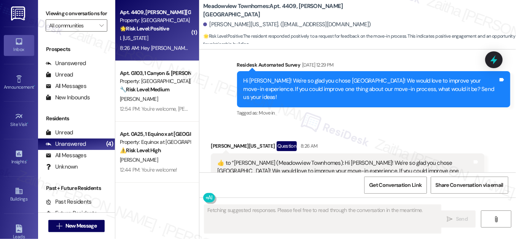
scroll to position [828, 0]
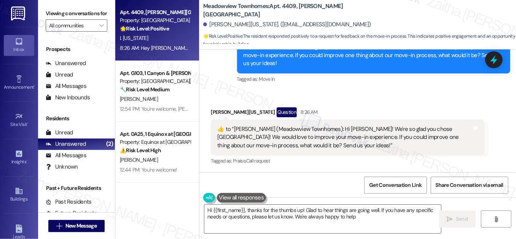
type textarea "Hi {{first_name}}, thanks for the thumbs up! Glad to hear things are going well…"
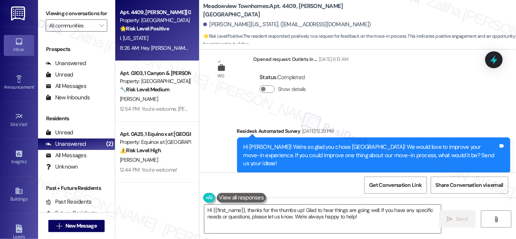
scroll to position [797, 0]
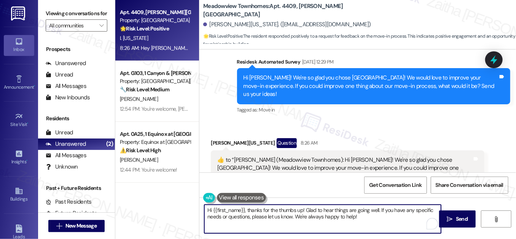
click at [361, 216] on textarea "Hi {{first_name}}, thanks for the thumbs up! Glad to hear things are going well…" at bounding box center [323, 219] width 237 height 29
click at [458, 216] on span "Send" at bounding box center [462, 219] width 12 height 8
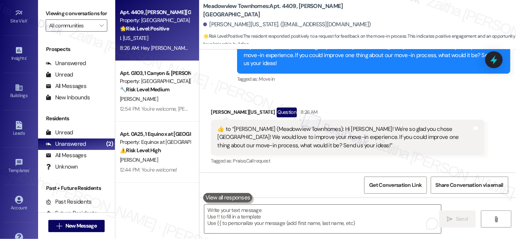
scroll to position [121, 0]
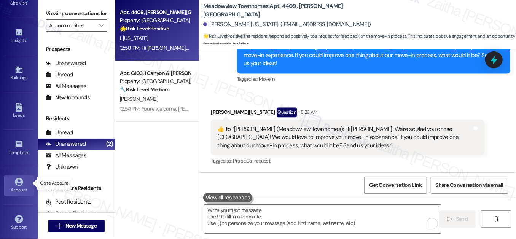
click at [18, 189] on div "Account" at bounding box center [19, 190] width 38 height 8
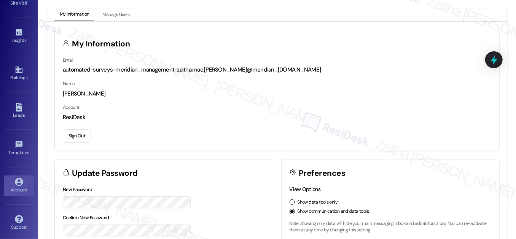
click at [77, 133] on button "Sign Out" at bounding box center [77, 135] width 28 height 13
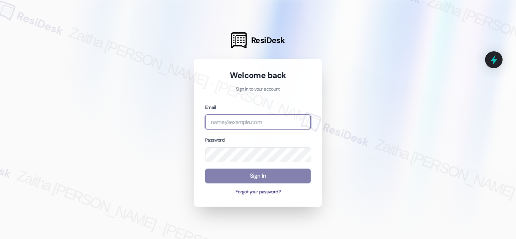
click at [234, 120] on input "email" at bounding box center [258, 122] width 106 height 15
type input "automated-surveys-rj_group-zaitha.mae.garcia@rj_group.com"
